Goal: Information Seeking & Learning: Learn about a topic

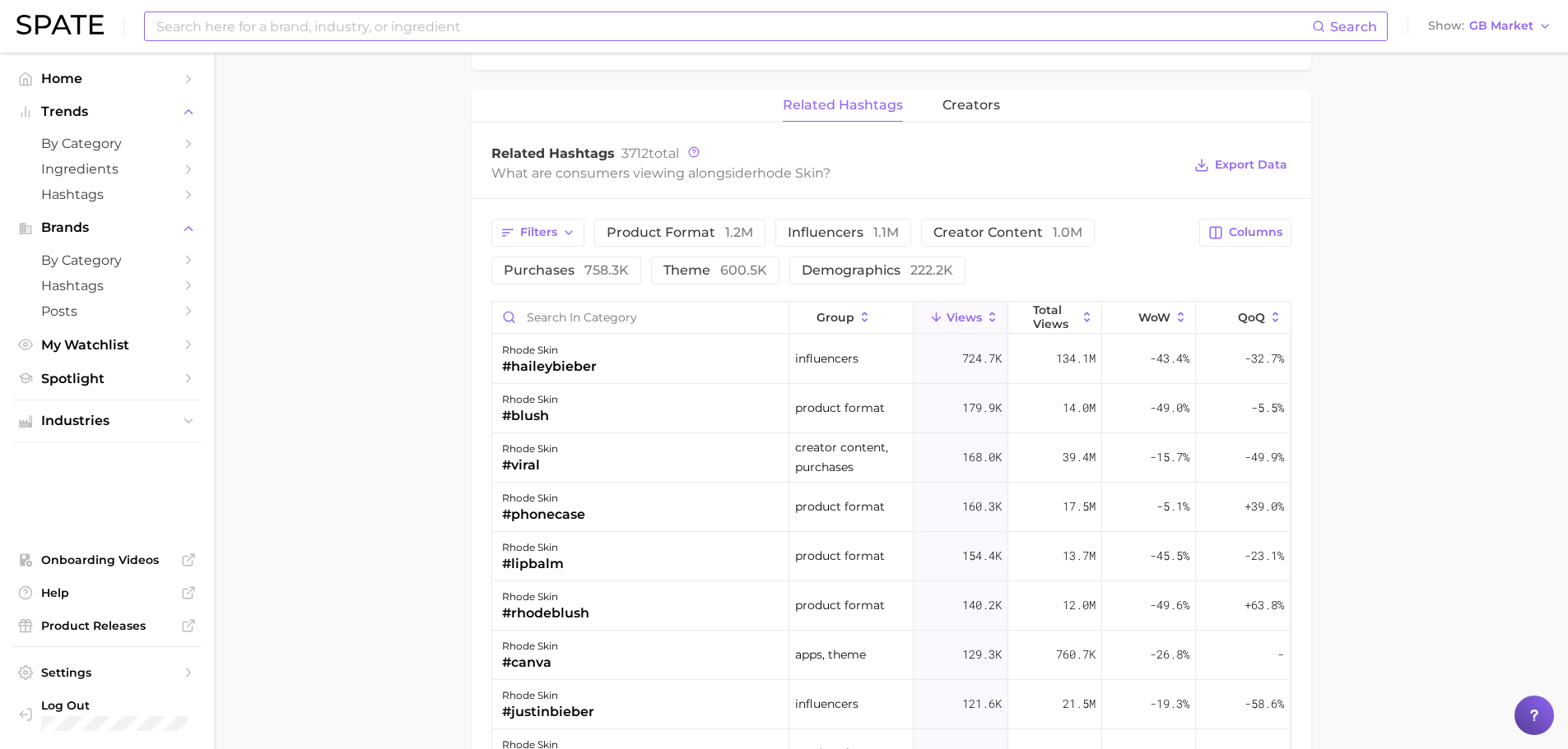
scroll to position [1235, 0]
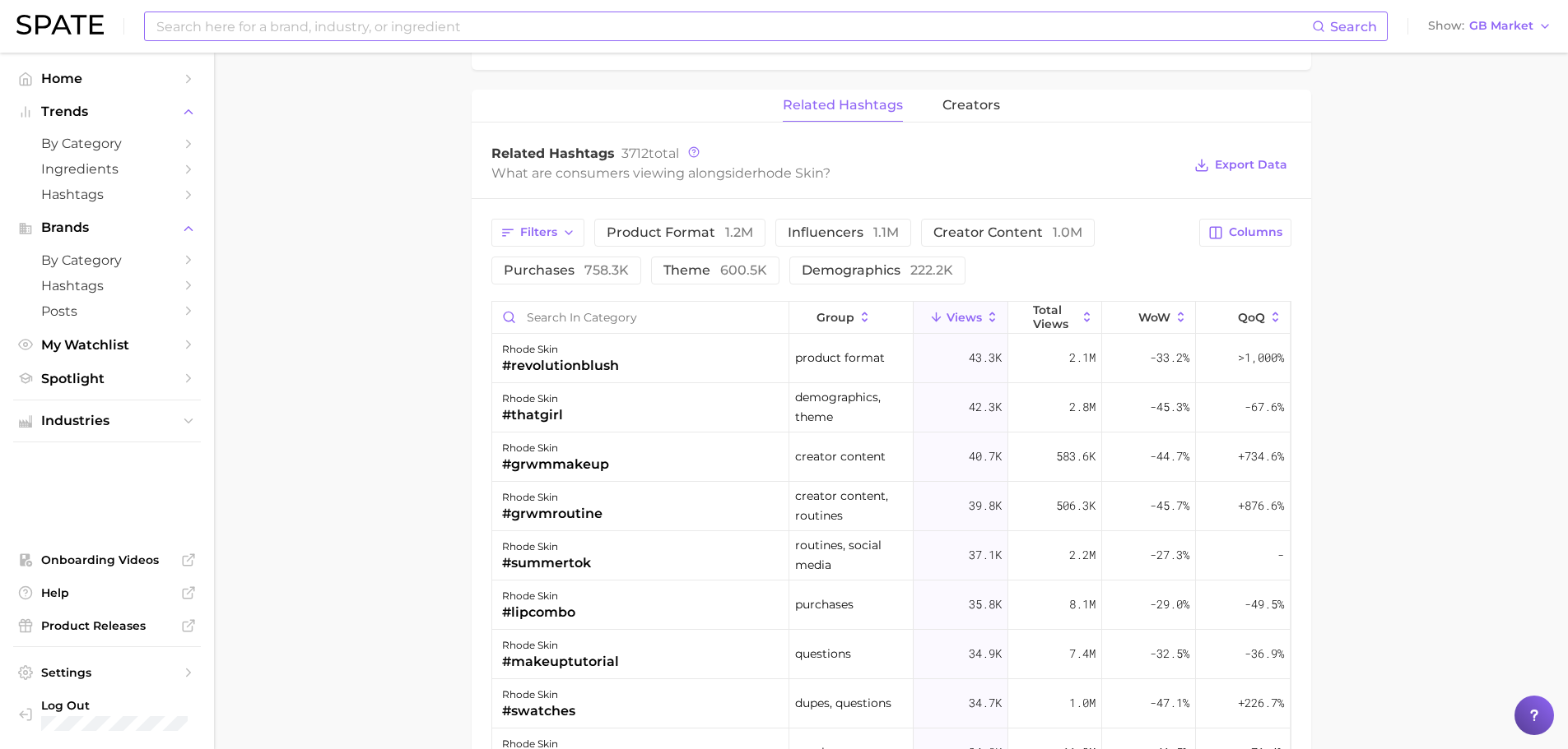
click at [504, 30] on input at bounding box center [733, 26] width 1157 height 28
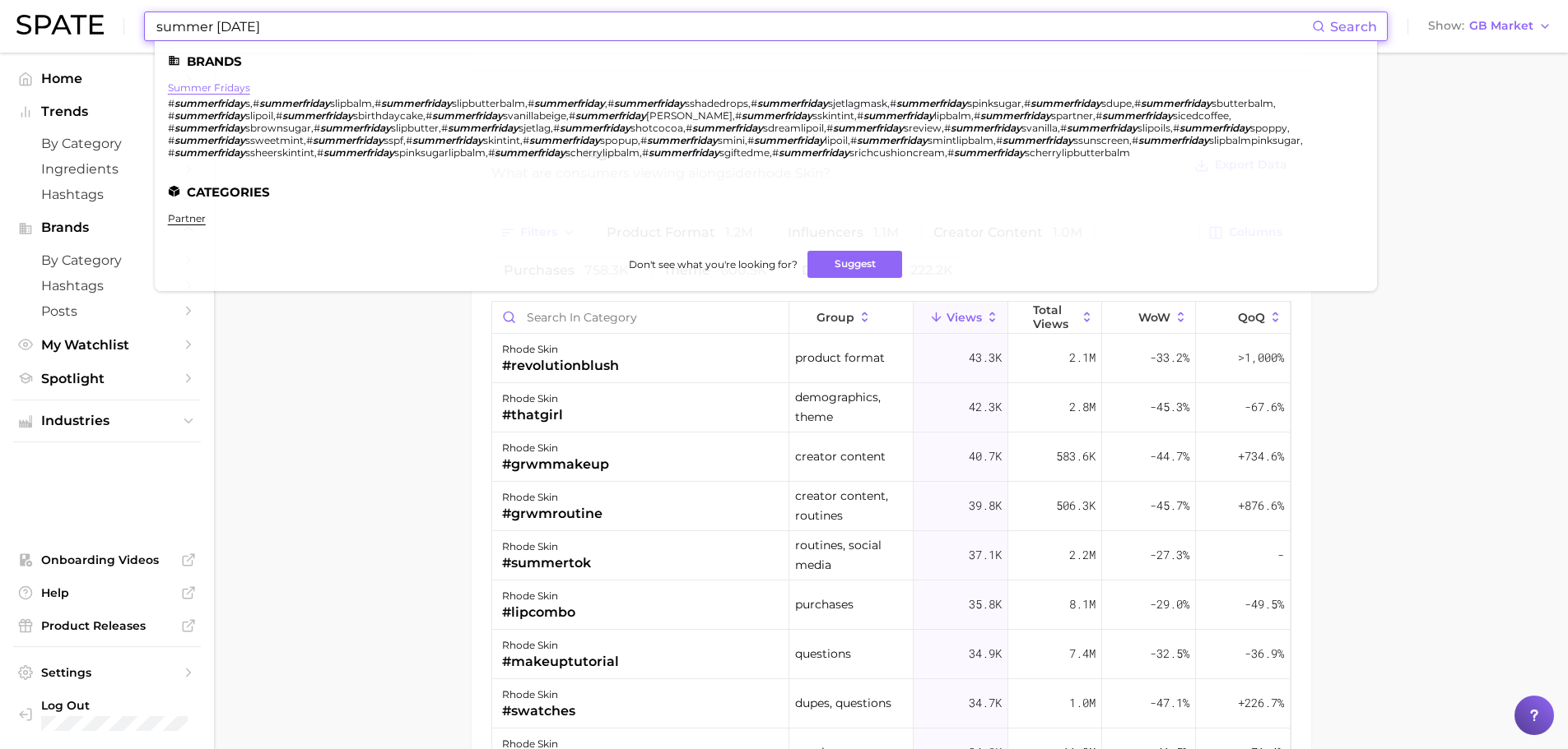
type input "summer [DATE]"
click at [231, 87] on link "summer fridays" at bounding box center [208, 87] width 82 height 12
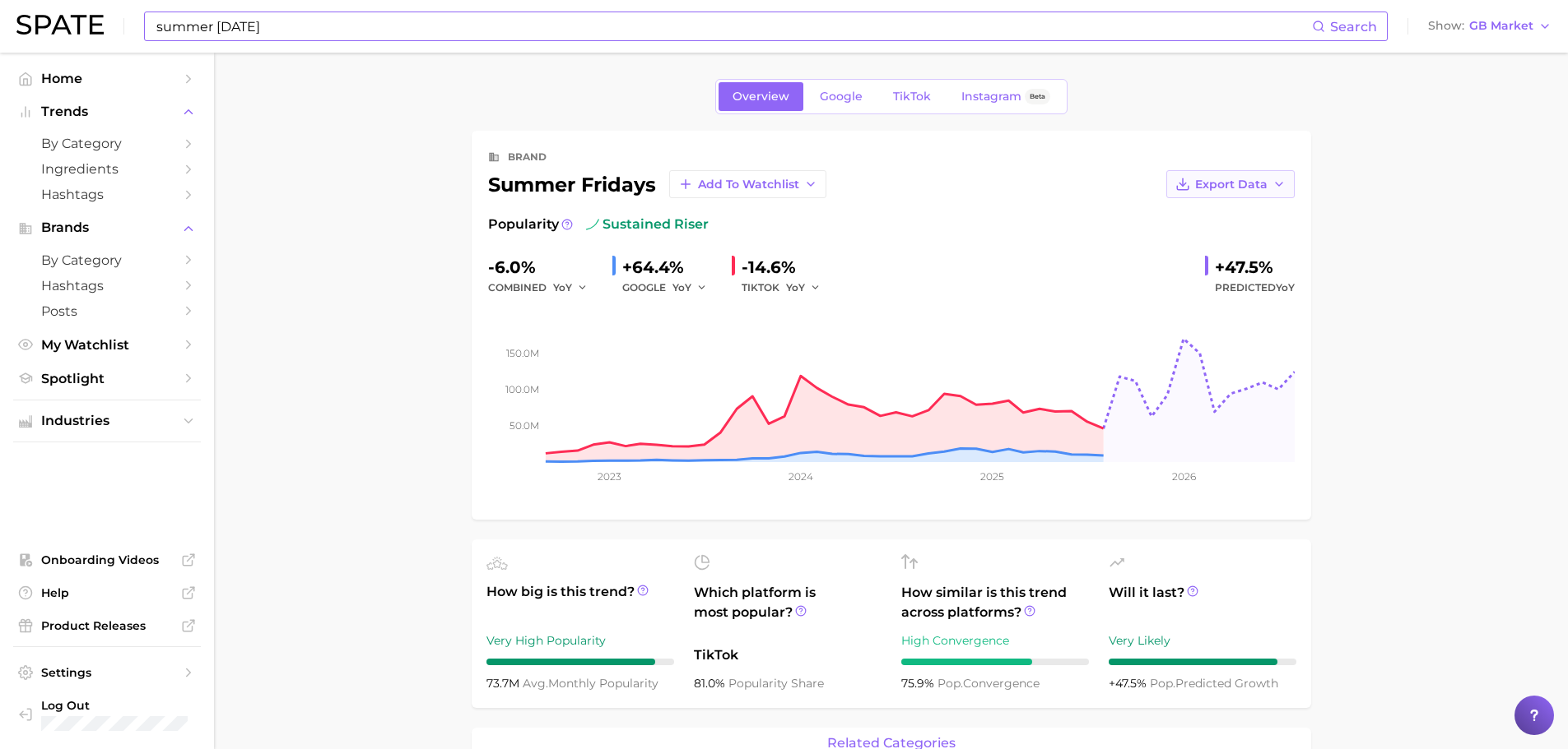
click at [1231, 186] on span "Export Data" at bounding box center [1231, 185] width 72 height 14
click at [1247, 249] on span "Time Series Image" at bounding box center [1196, 245] width 110 height 14
click at [914, 89] on span "TikTok" at bounding box center [912, 96] width 38 height 14
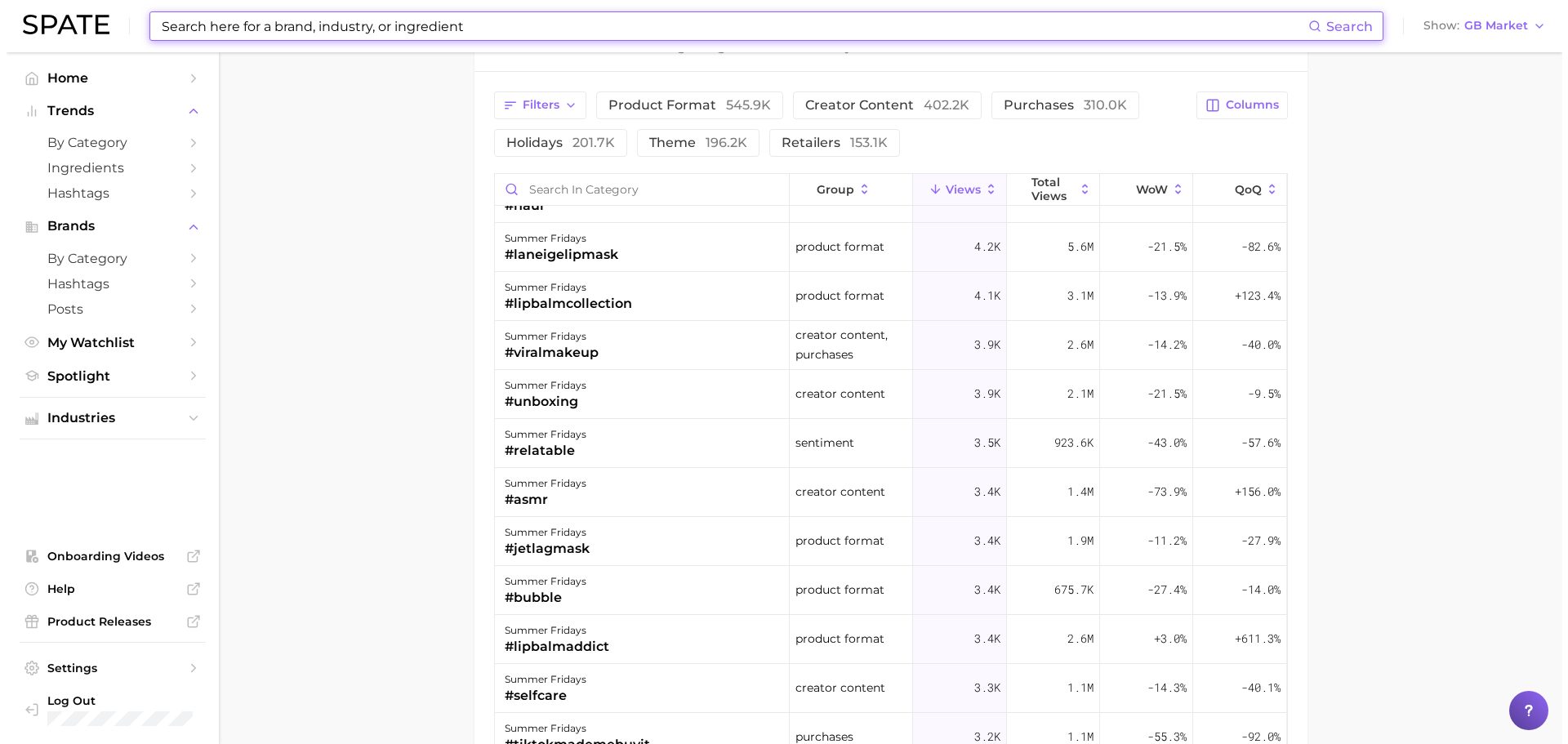
scroll to position [4348, 0]
click at [580, 550] on div "#jetlagmask" at bounding box center [541, 548] width 85 height 20
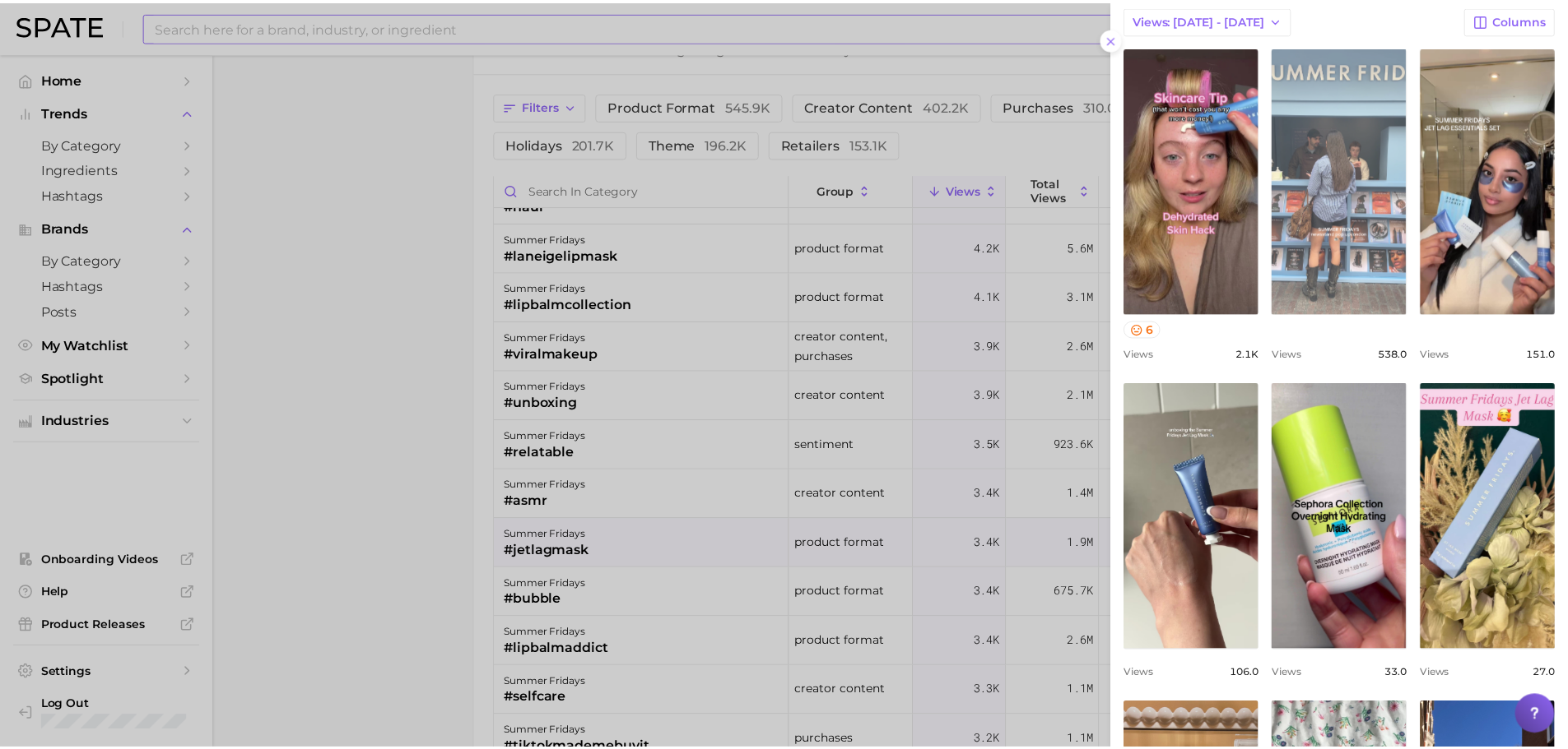
scroll to position [0, 0]
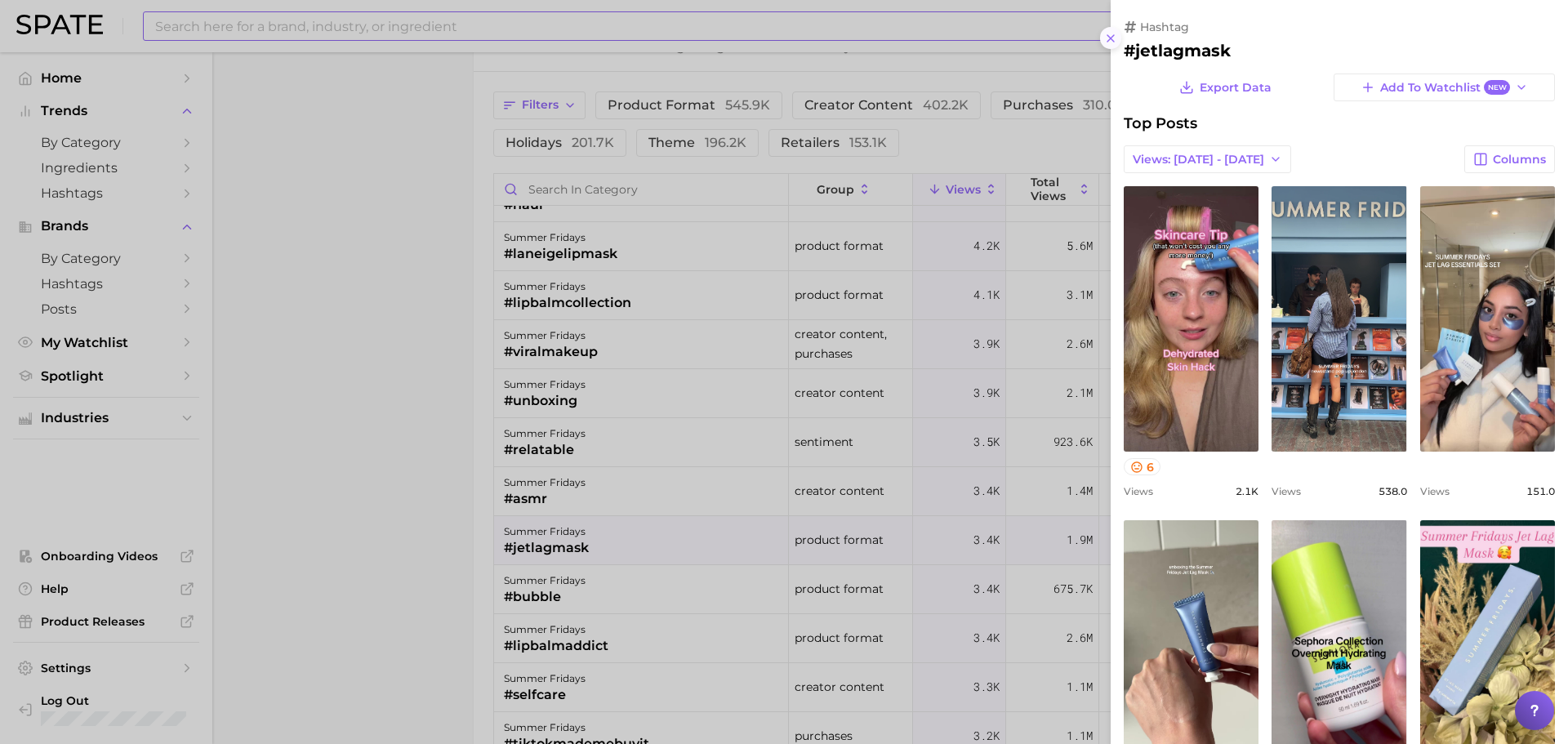
click at [1115, 40] on icon at bounding box center [1110, 37] width 13 height 13
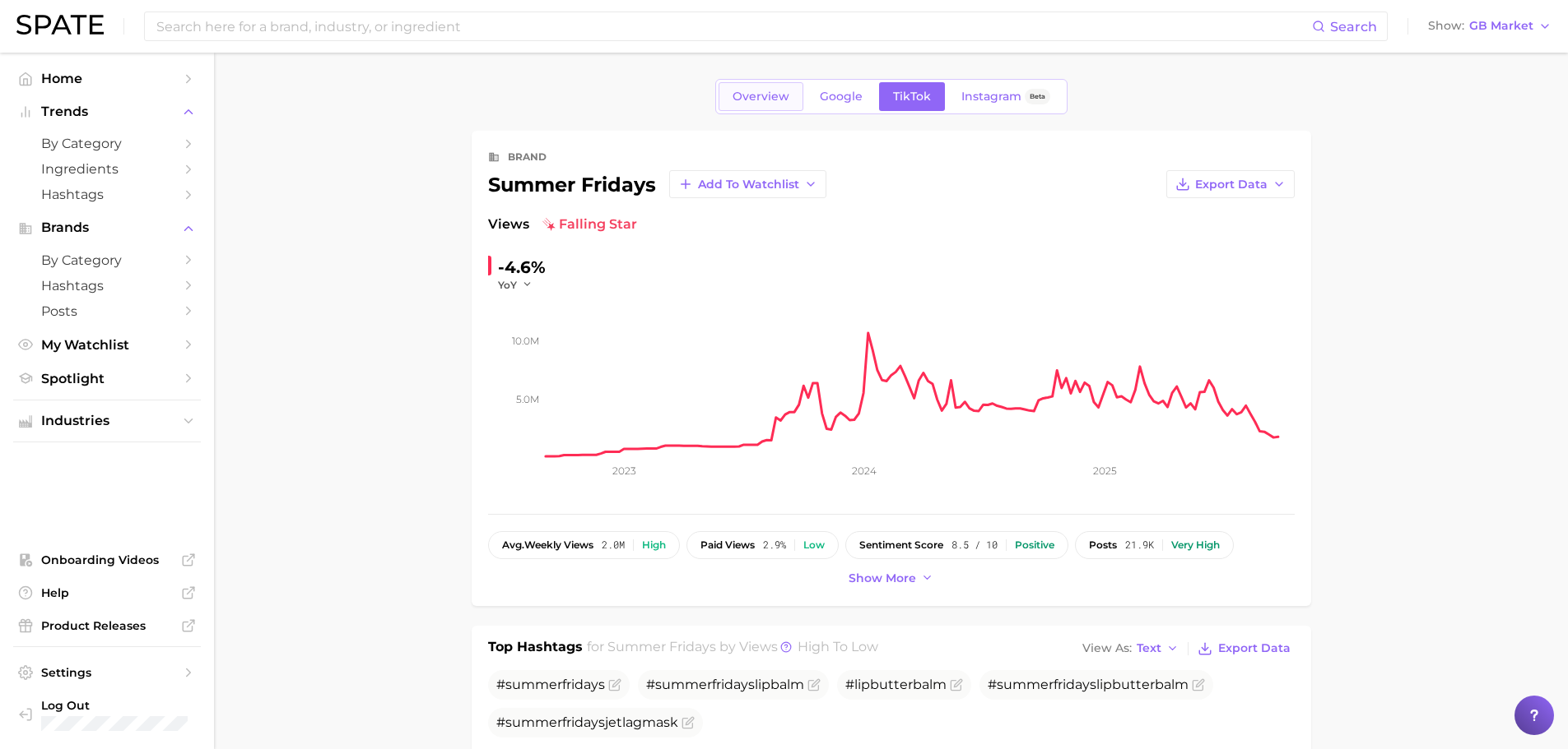
click at [734, 104] on link "Overview" at bounding box center [760, 96] width 84 height 29
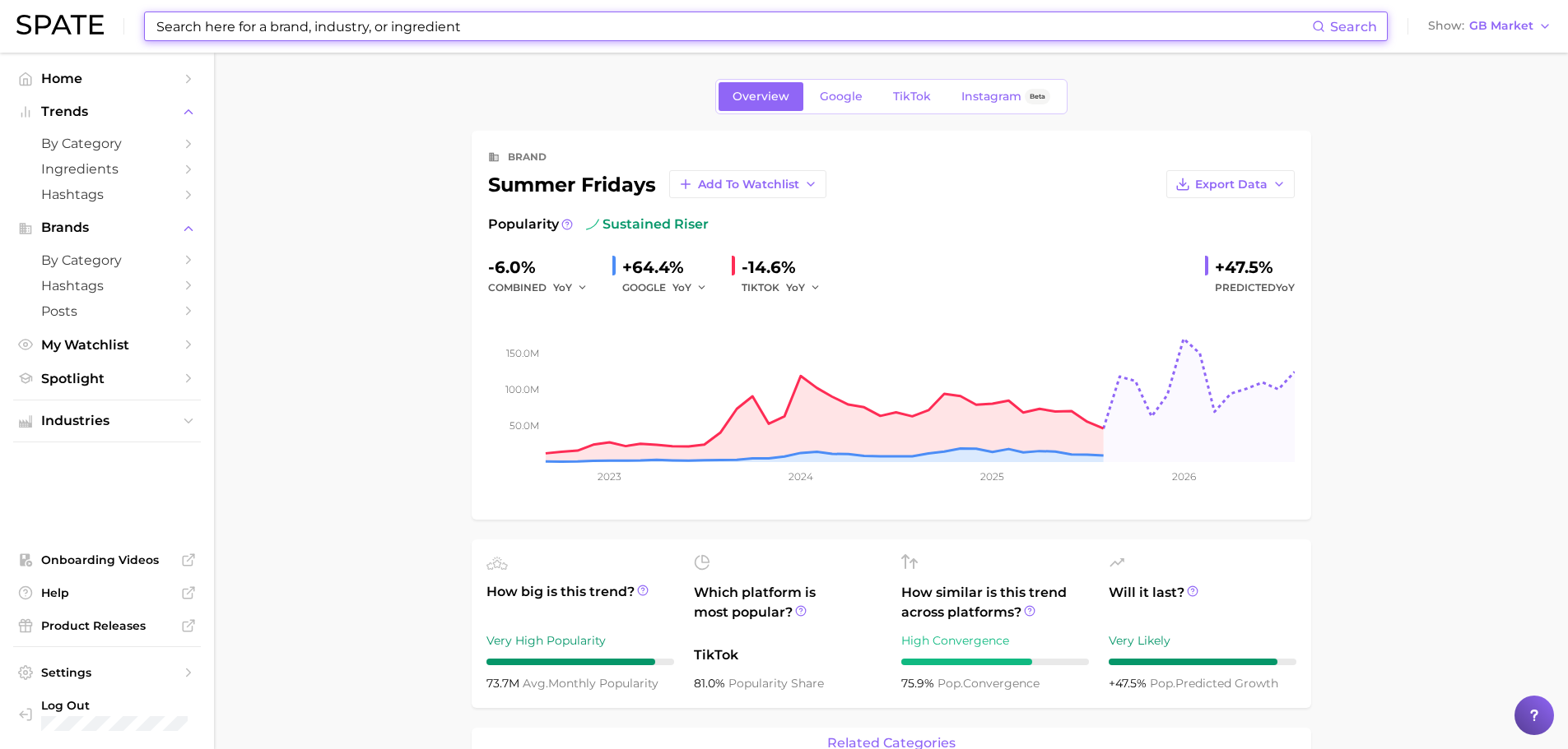
click at [343, 31] on input at bounding box center [733, 26] width 1157 height 28
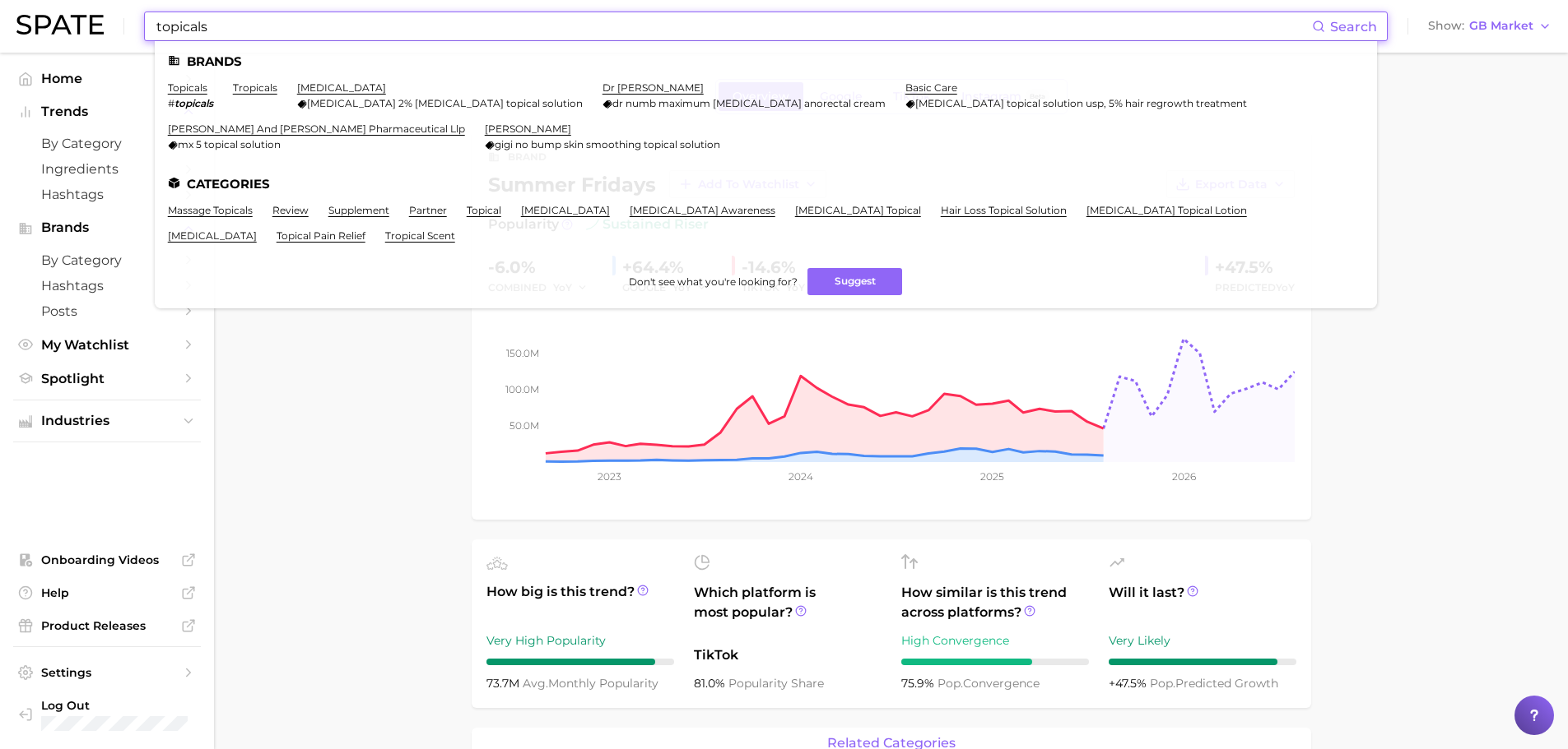
type input "topicals"
